Goal: Navigation & Orientation: Find specific page/section

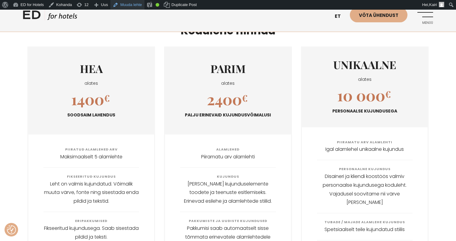
click at [129, 5] on link "Muuda lehte" at bounding box center [127, 5] width 34 height 10
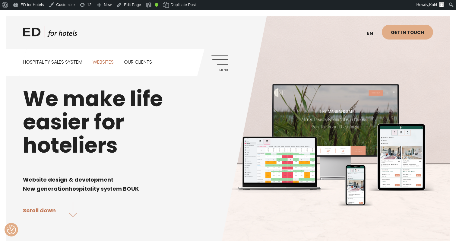
click at [107, 61] on link "Websites" at bounding box center [103, 62] width 21 height 27
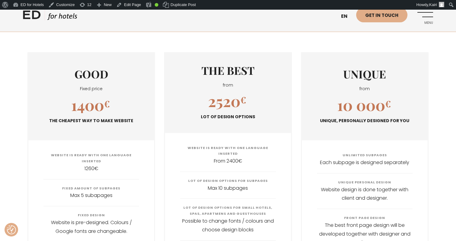
scroll to position [564, 0]
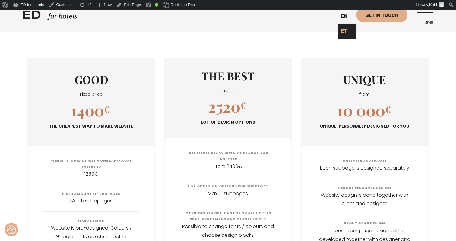
click at [347, 32] on link "ET" at bounding box center [347, 31] width 18 height 15
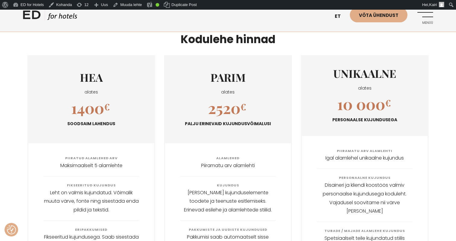
scroll to position [673, 0]
click at [337, 33] on link "EN" at bounding box center [341, 31] width 18 height 15
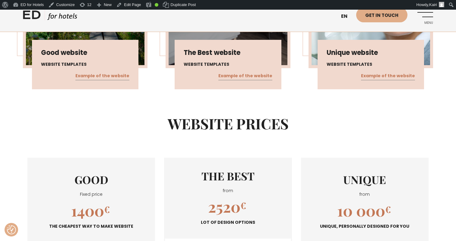
scroll to position [465, 0]
click at [347, 32] on link "ET" at bounding box center [347, 31] width 18 height 15
